Goal: Information Seeking & Learning: Learn about a topic

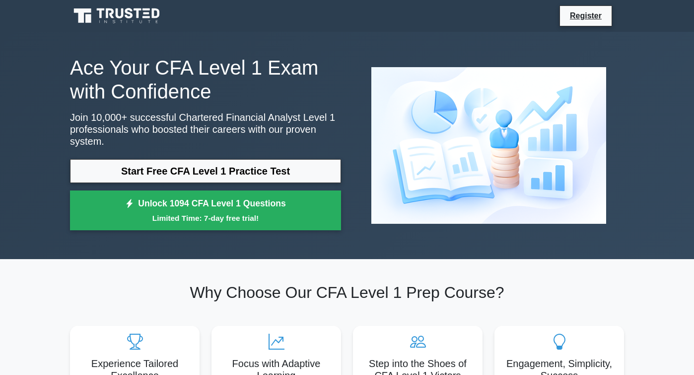
click at [196, 172] on link "Start Free CFA Level 1 Practice Test" at bounding box center [205, 171] width 271 height 24
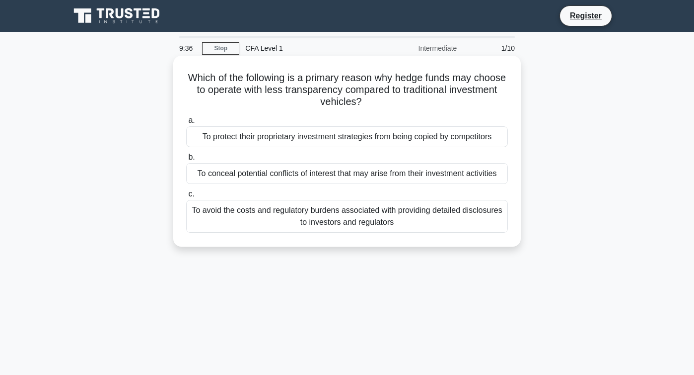
click at [232, 174] on div "To conceal potential conflicts of interest that may arise from their investment…" at bounding box center [347, 173] width 322 height 21
click at [186, 160] on input "b. To conceal potential conflicts of interest that may arise from their investm…" at bounding box center [186, 157] width 0 height 6
